Goal: Answer question/provide support

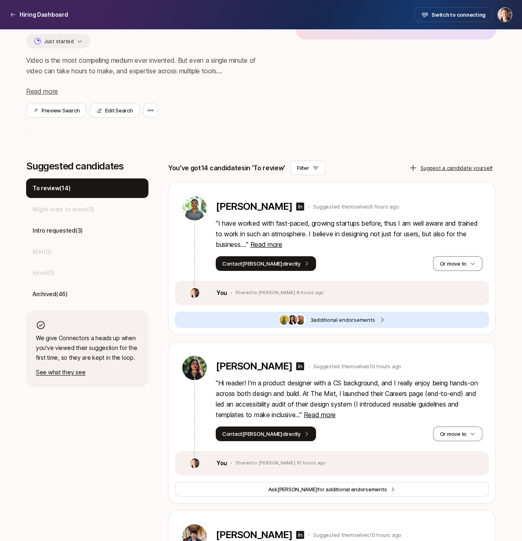
scroll to position [119, 0]
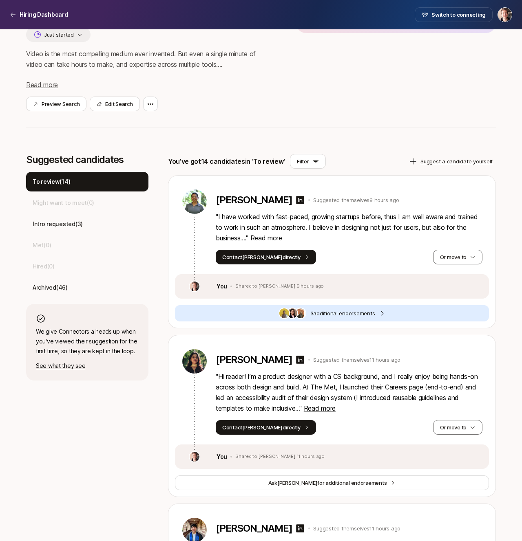
scroll to position [126, 0]
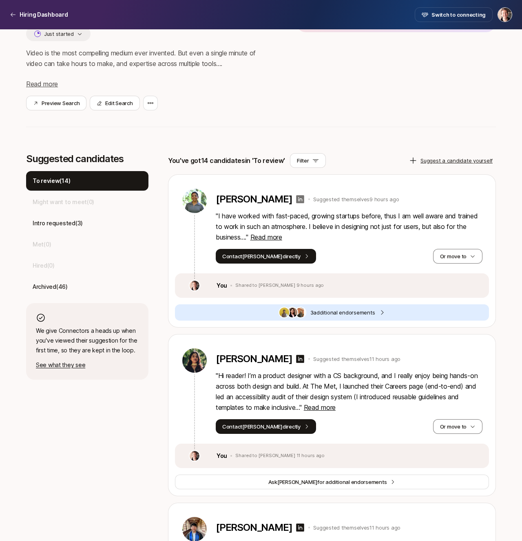
click at [296, 199] on icon at bounding box center [300, 199] width 8 height 8
click at [456, 258] on button "Or move to" at bounding box center [457, 256] width 49 height 15
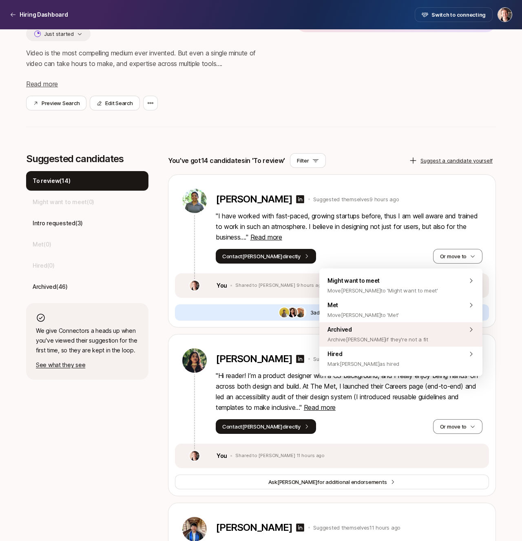
click at [423, 329] on div "Archived Archive Naisha if they're not a fit" at bounding box center [400, 334] width 163 height 24
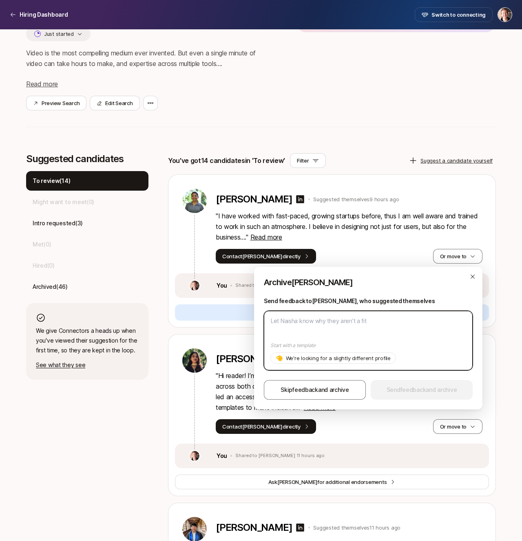
click at [355, 320] on textarea at bounding box center [368, 340] width 209 height 59
paste textarea "Unfortunately we’re looking for designers already based in NYC! Thanks!"
type textarea "Unfortunately we’re looking for designers already based in NYC! Thanks!"
type textarea "x"
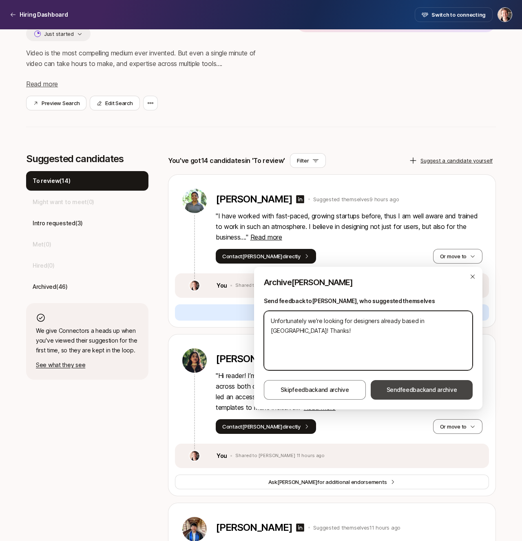
type textarea "Unfortunately we’re looking for designers already based in NYC! Thanks!"
click at [406, 393] on span "Send feedback and archive" at bounding box center [421, 390] width 70 height 10
type textarea "x"
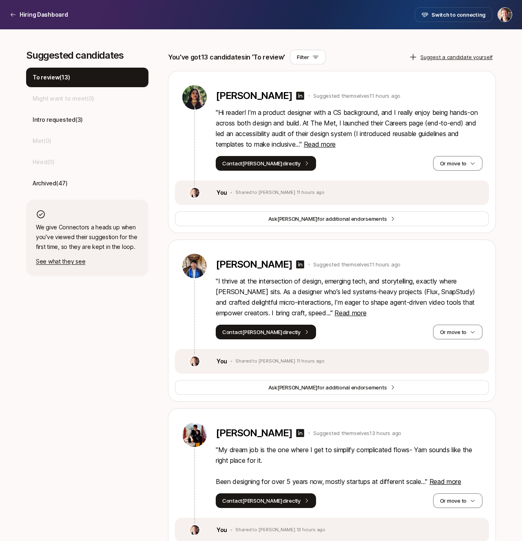
scroll to position [0, 0]
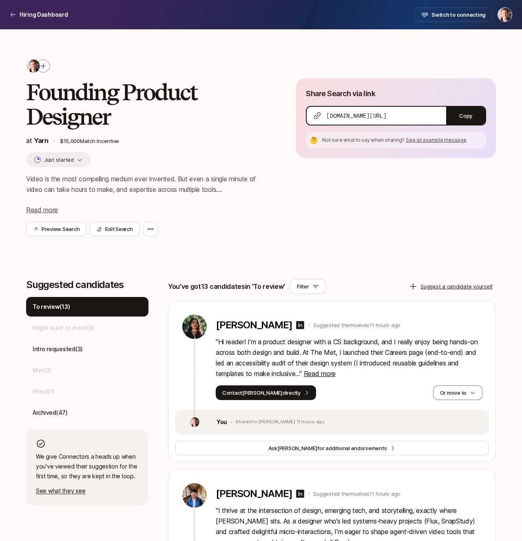
click at [302, 208] on div "Share Search via link app.liftoff.xyz/s/9sIRX2 Copy 🤔 Not sure what to say when…" at bounding box center [396, 157] width 200 height 158
